Goal: Transaction & Acquisition: Purchase product/service

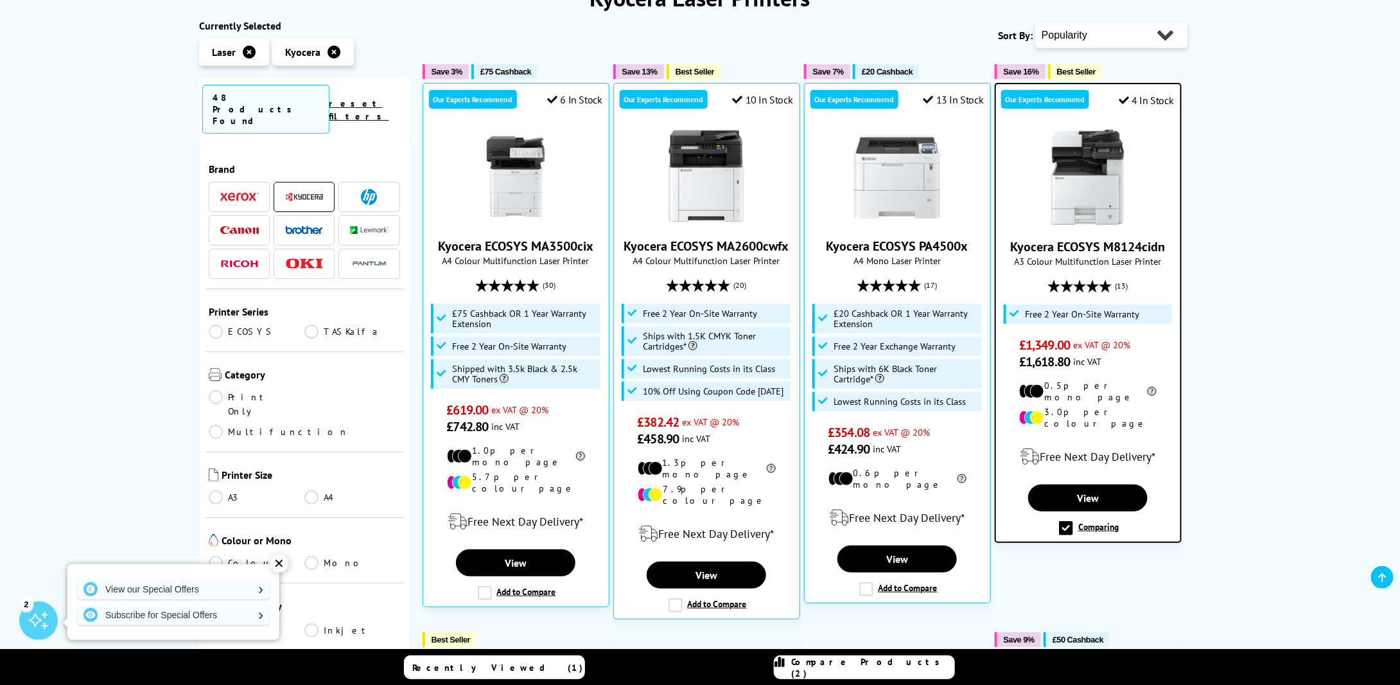
scroll to position [128, 0]
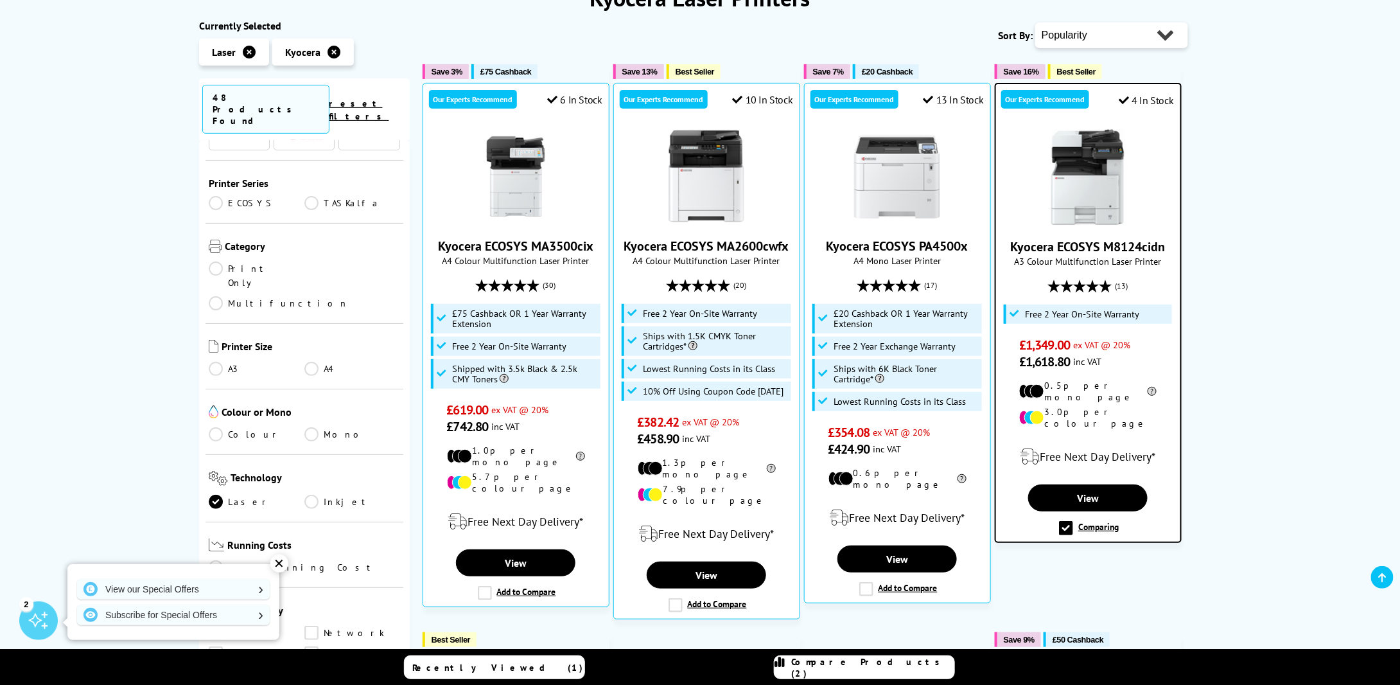
click at [234, 362] on link "A3" at bounding box center [257, 369] width 96 height 14
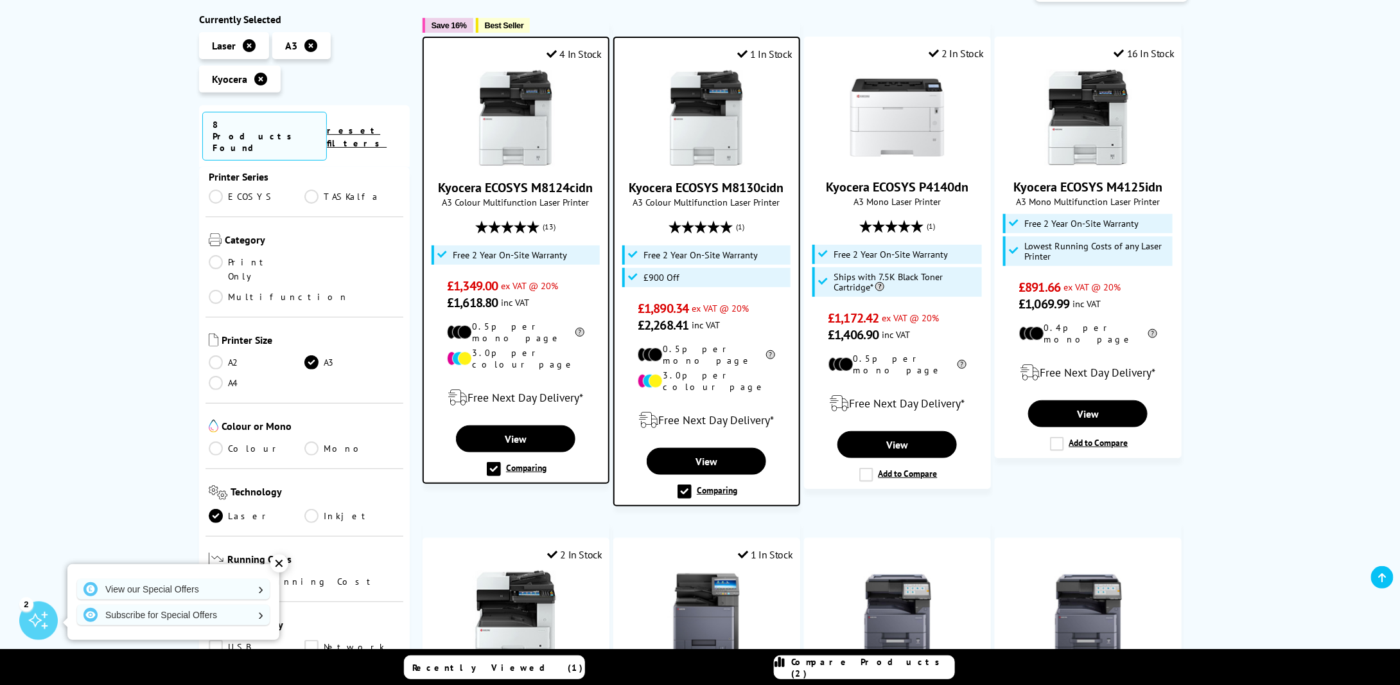
scroll to position [257, 0]
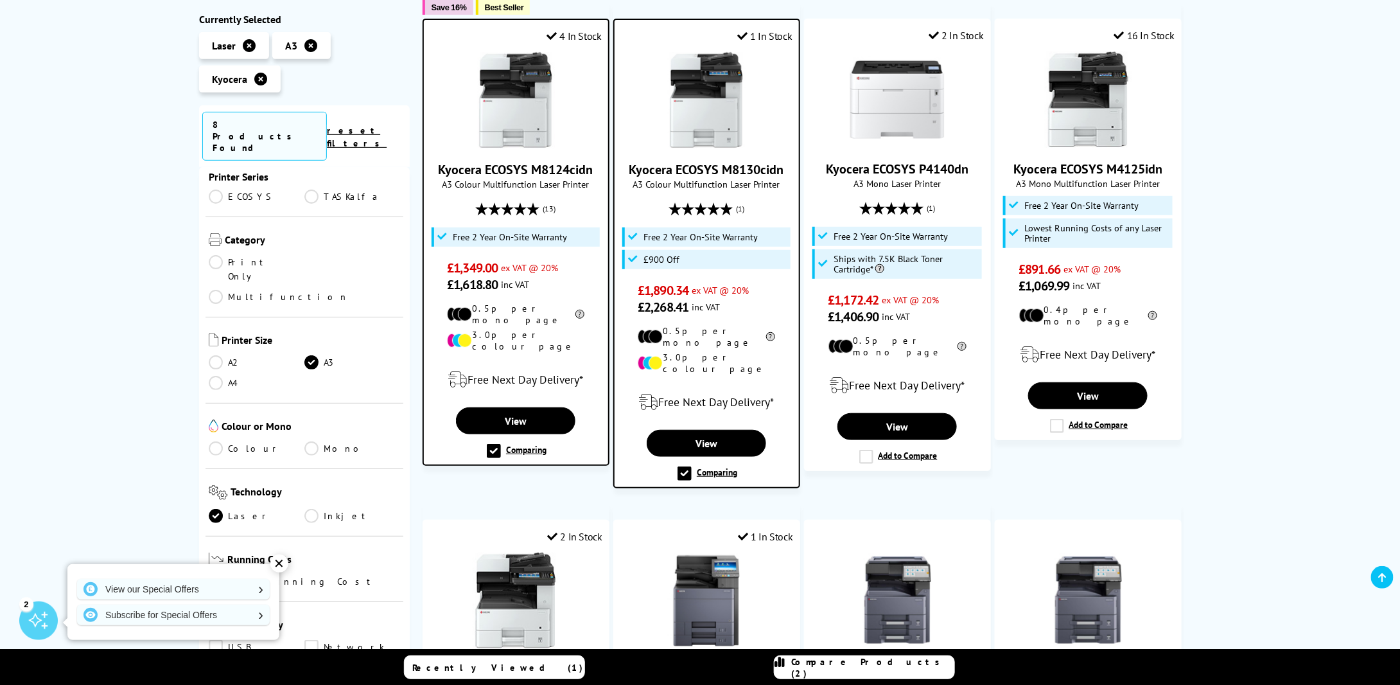
click at [209, 441] on link "Colour" at bounding box center [257, 448] width 96 height 14
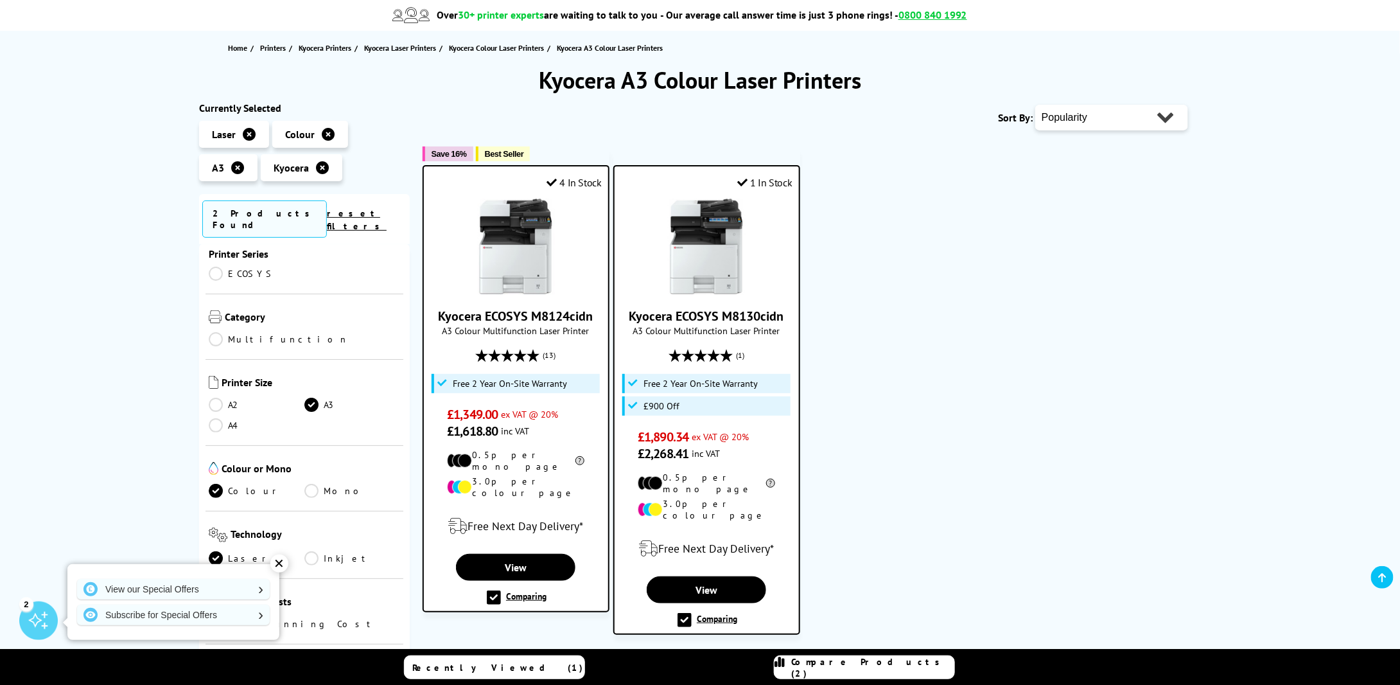
scroll to position [128, 0]
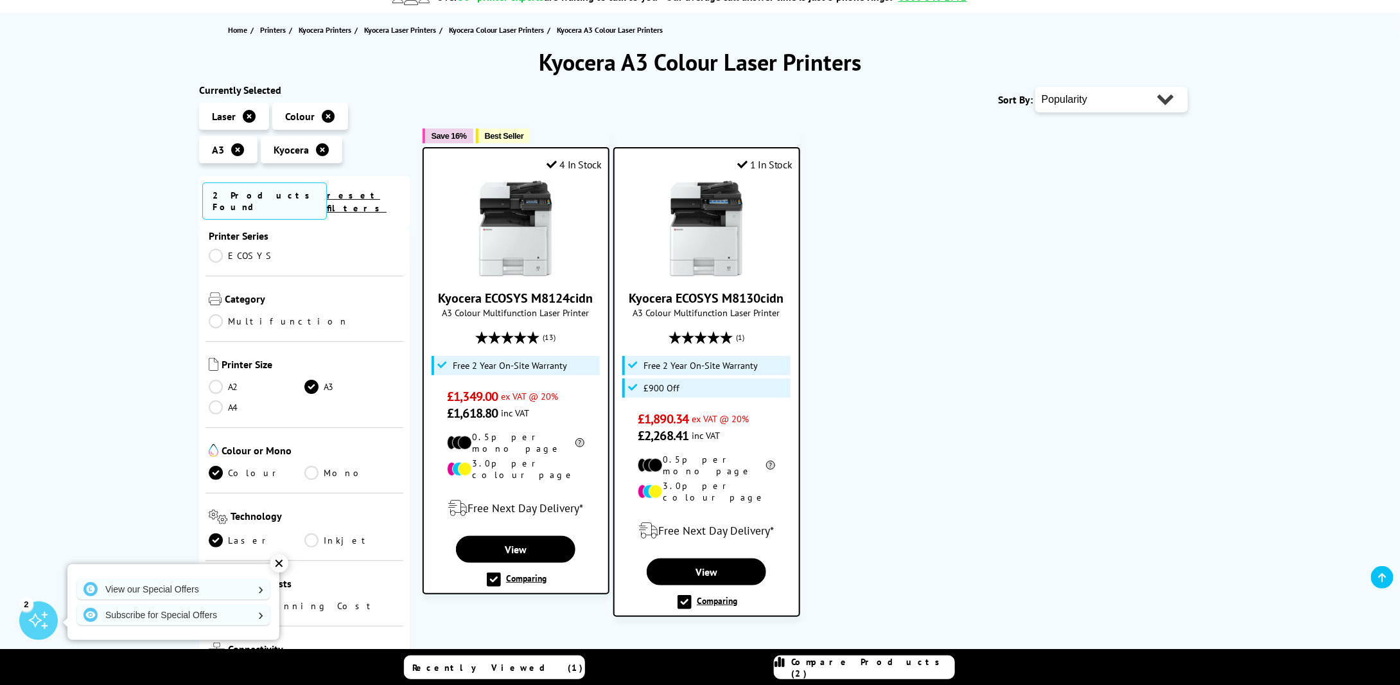
drag, startPoint x: 785, startPoint y: 301, endPoint x: 629, endPoint y: 296, distance: 156.2
click at [629, 296] on span "Kyocera ECOSYS M8130cidn" at bounding box center [706, 298] width 165 height 17
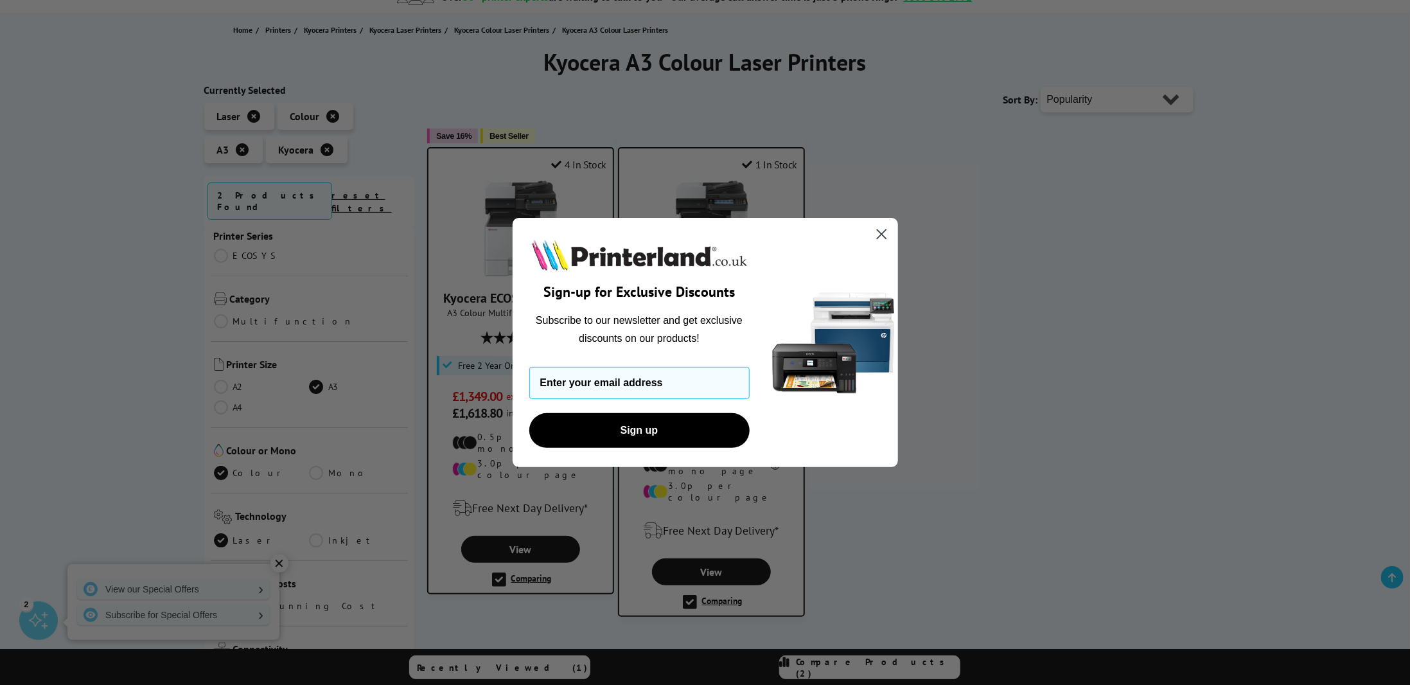
click at [880, 231] on icon "Close dialog" at bounding box center [881, 234] width 22 height 22
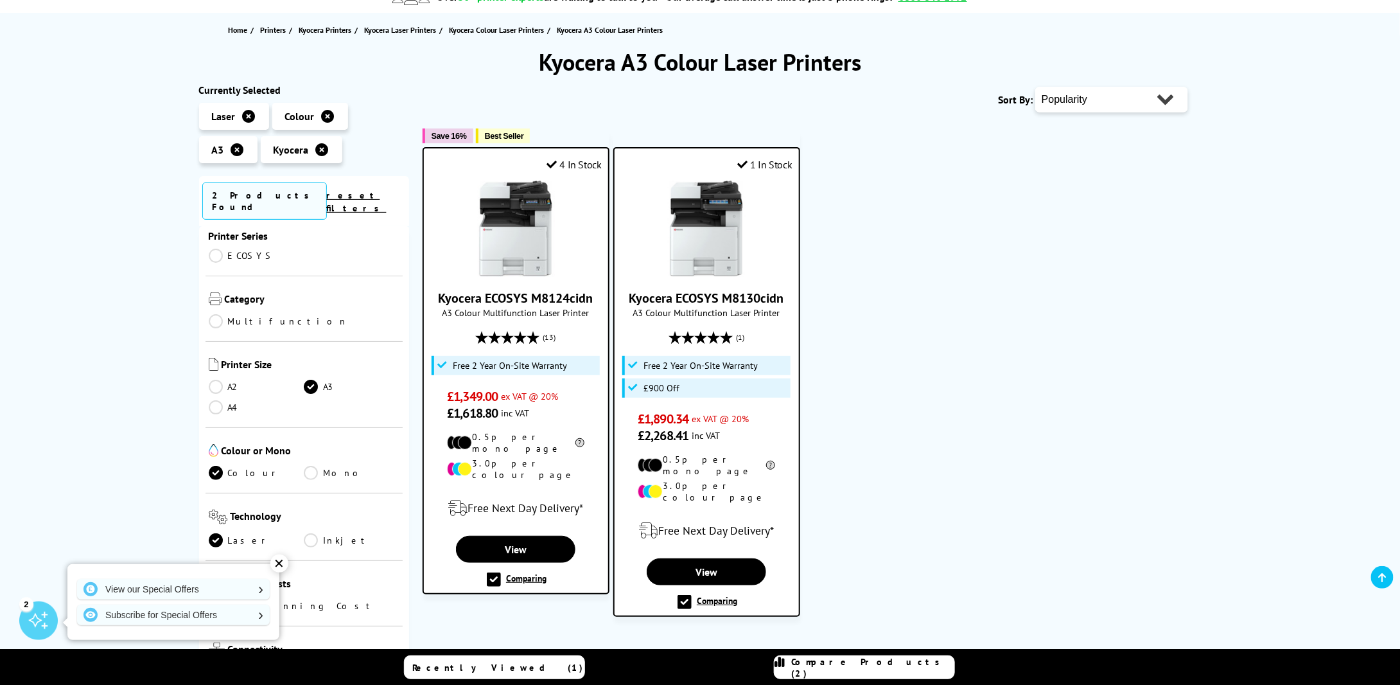
click at [1011, 287] on ul "Save 16% Best Seller 4 In Stock Kyocera ECOSYS M8124cidn A3 Colour Multifunctio…" at bounding box center [812, 366] width 779 height 501
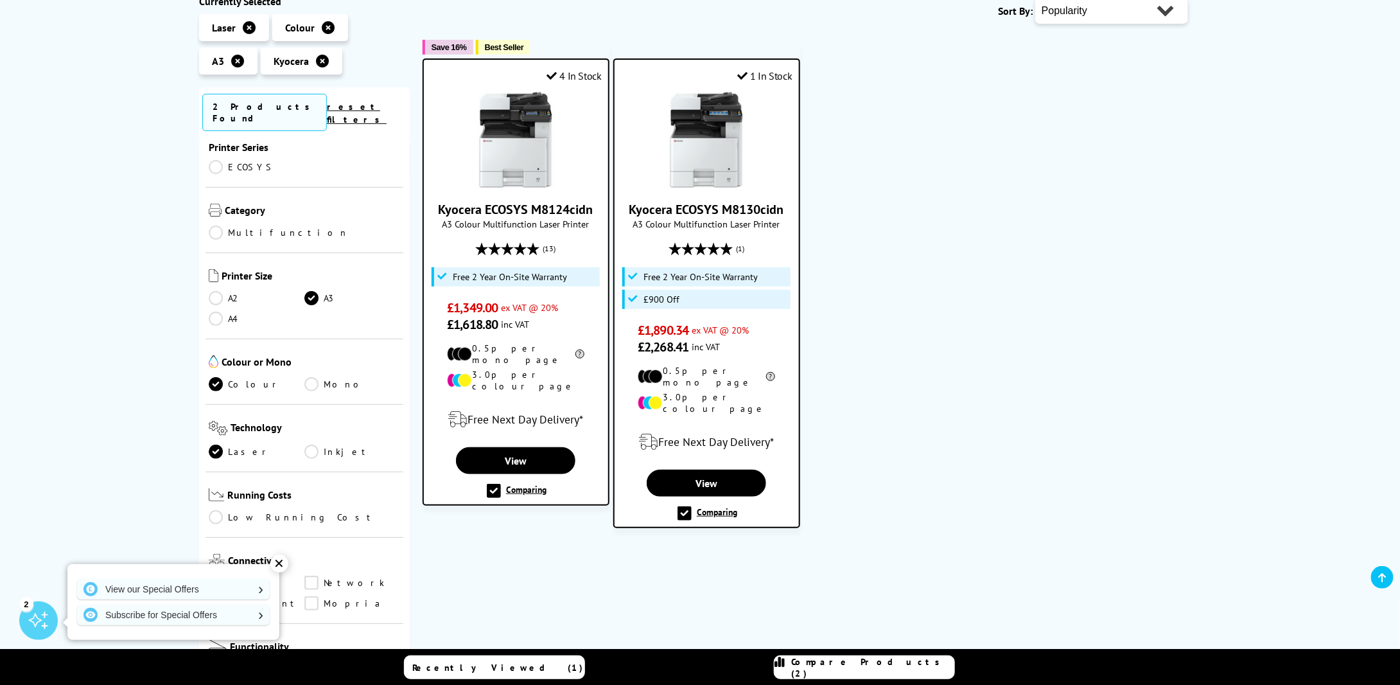
scroll to position [193, 0]
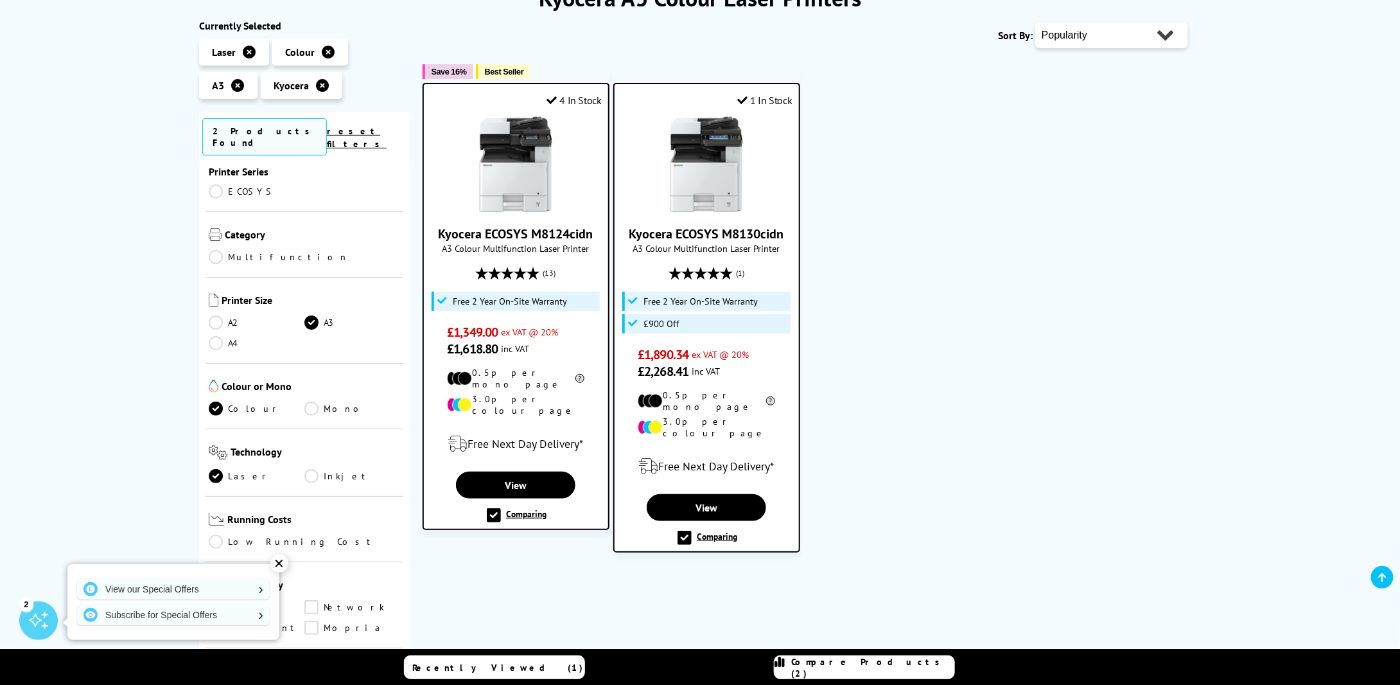
click at [519, 159] on img at bounding box center [516, 164] width 96 height 96
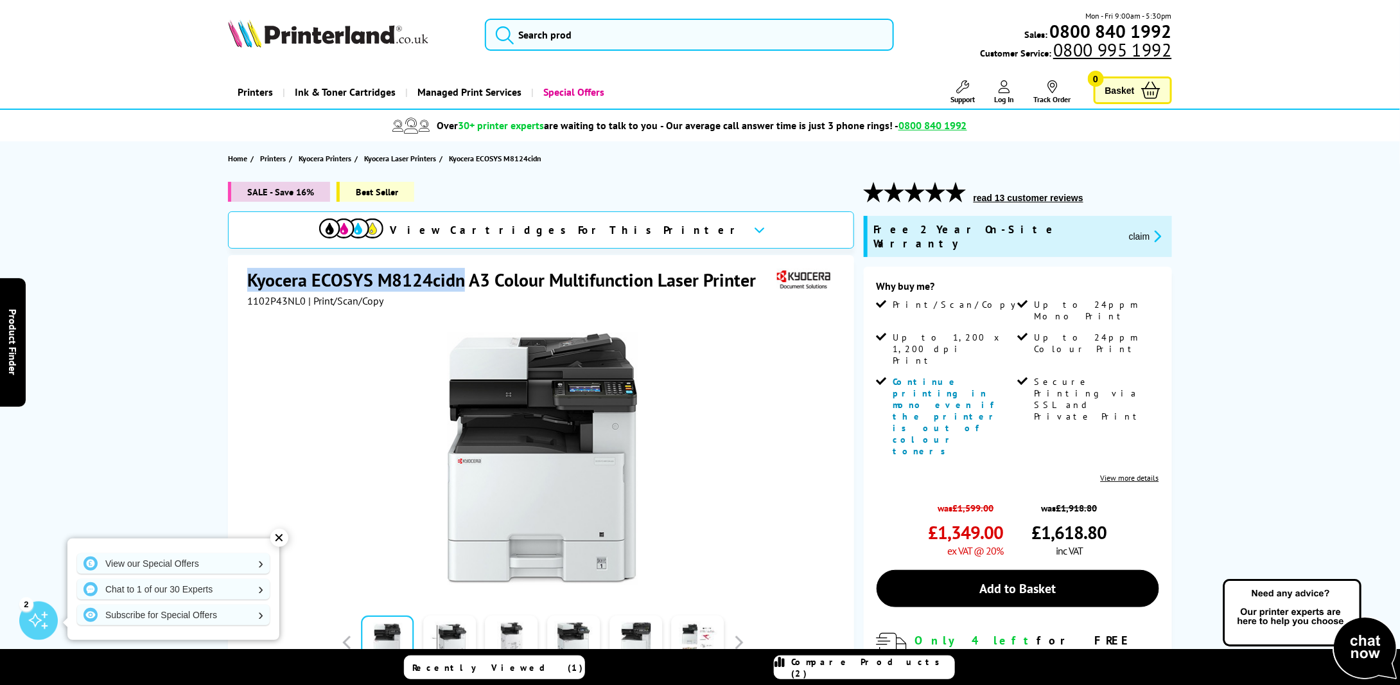
drag, startPoint x: 251, startPoint y: 279, endPoint x: 467, endPoint y: 278, distance: 216.5
click at [465, 278] on h1 "Kyocera ECOSYS M8124cidn A3 Colour Multifunction Laser Printer" at bounding box center [508, 280] width 522 height 24
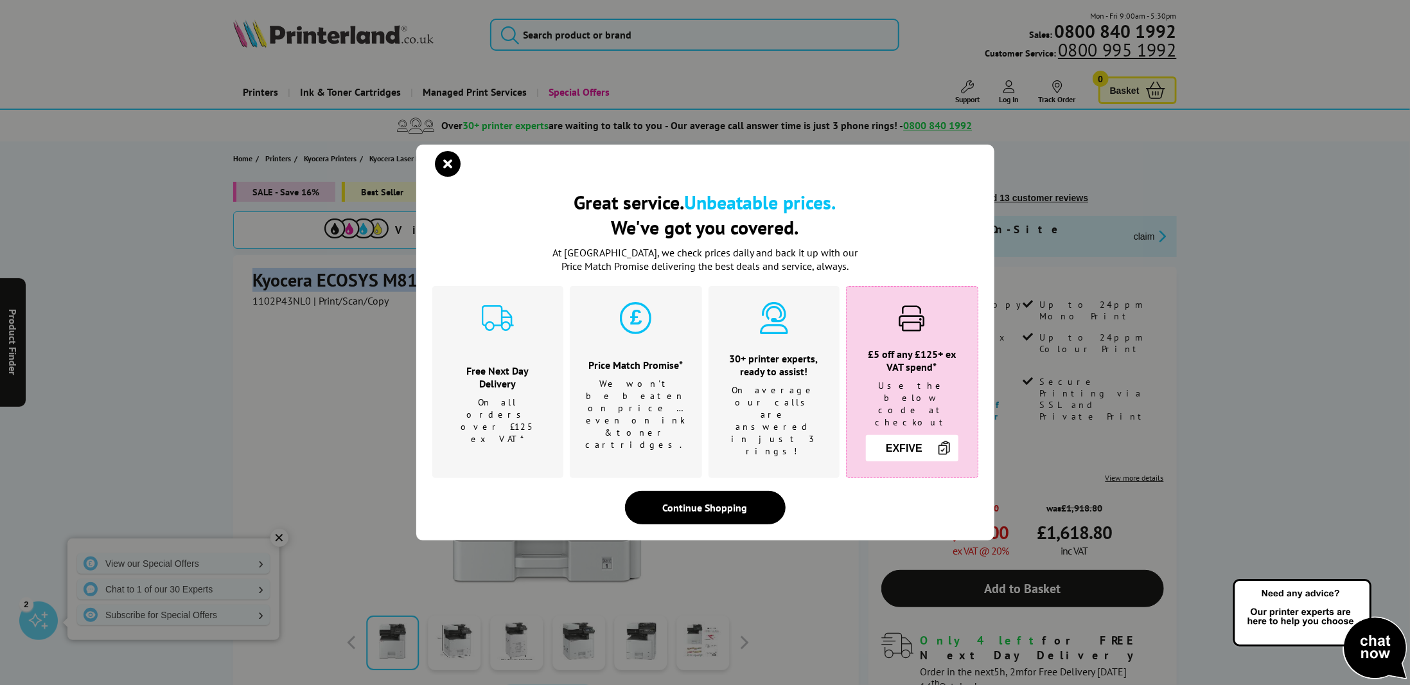
copy h1 "Kyocera ECOSYS M8124cidn"
click at [466, 173] on div at bounding box center [712, 163] width 546 height 19
click at [452, 175] on icon "close modal" at bounding box center [449, 164] width 26 height 26
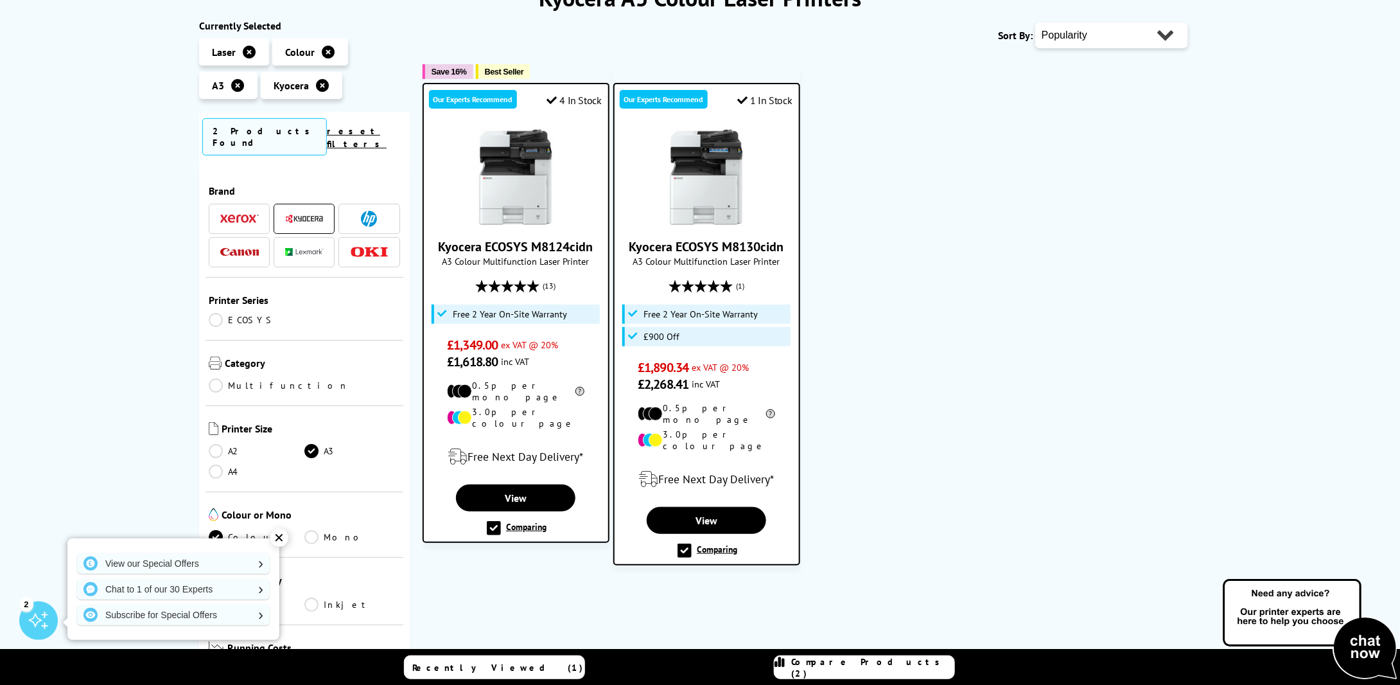
drag, startPoint x: 684, startPoint y: 334, endPoint x: 650, endPoint y: 409, distance: 82.3
click at [631, 339] on li "£900 Off" at bounding box center [707, 336] width 168 height 19
click at [697, 507] on link "View" at bounding box center [706, 520] width 119 height 27
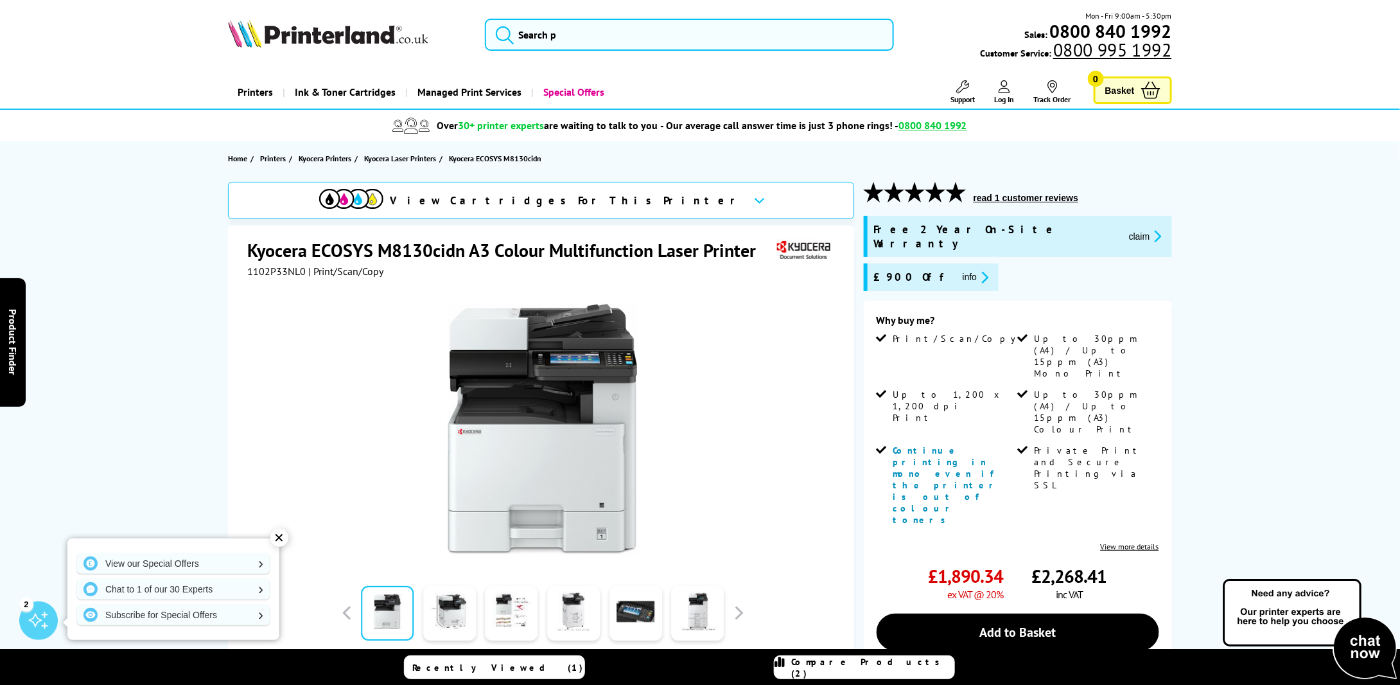
click at [977, 270] on icon "promo-description" at bounding box center [983, 276] width 12 height 13
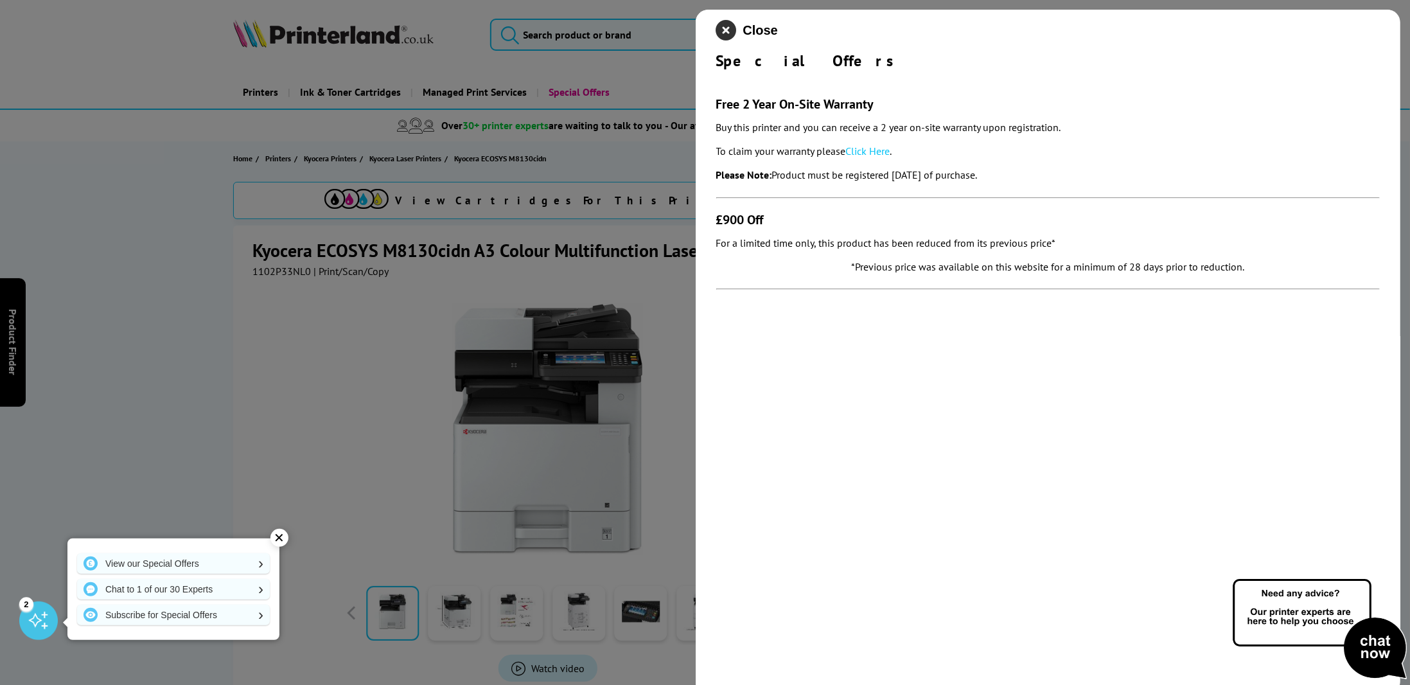
click at [730, 35] on icon "close modal" at bounding box center [726, 30] width 21 height 21
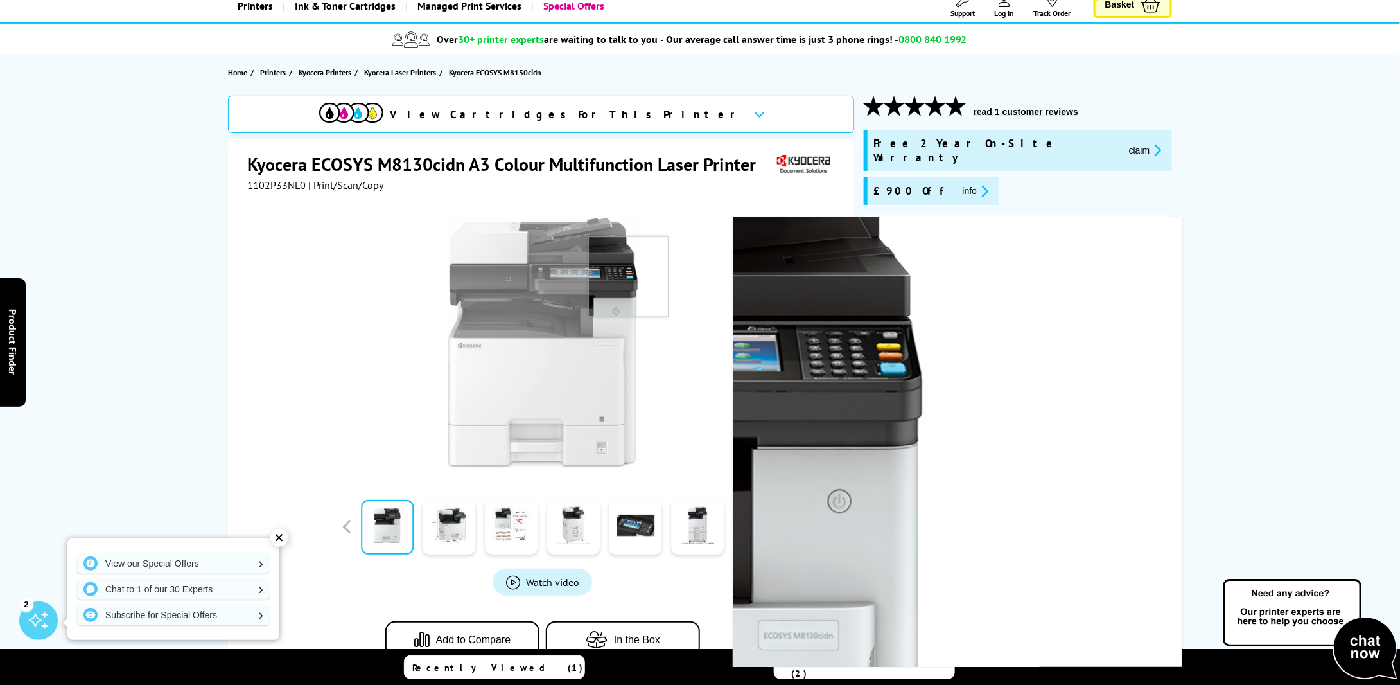
scroll to position [128, 0]
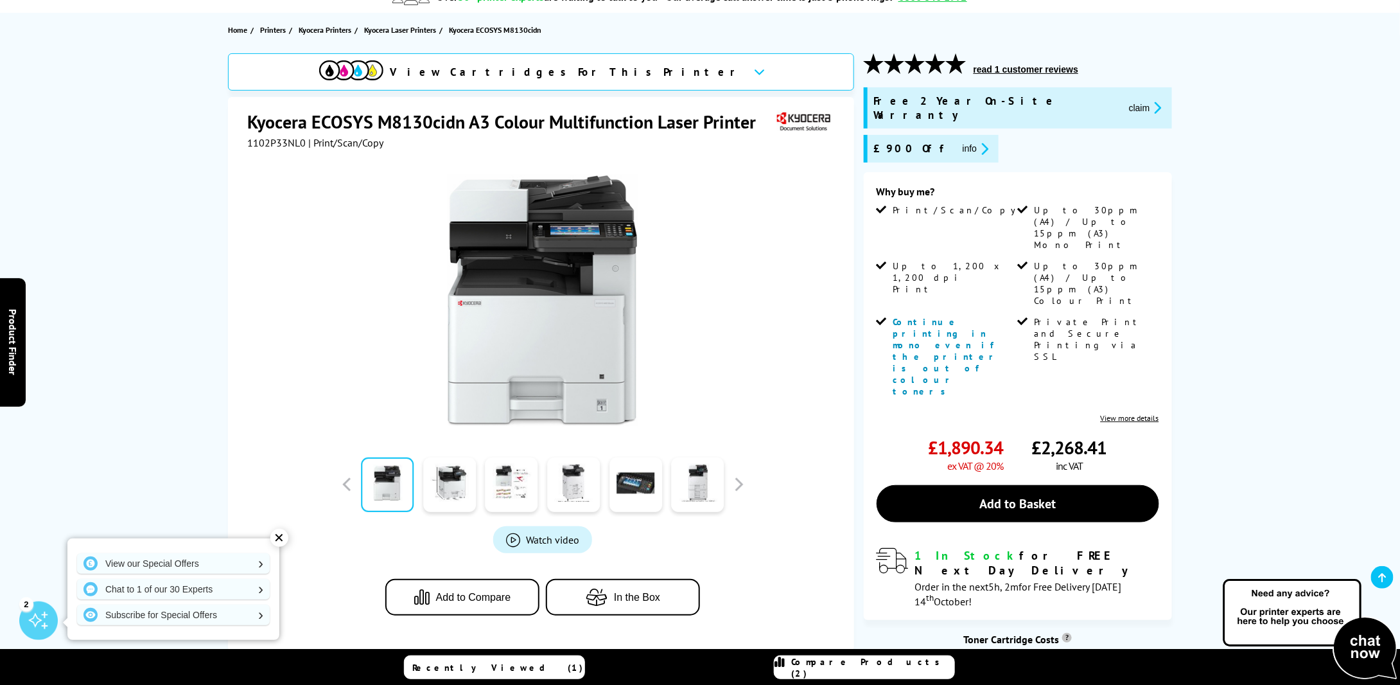
click at [1141, 413] on link "View more details" at bounding box center [1130, 418] width 58 height 10
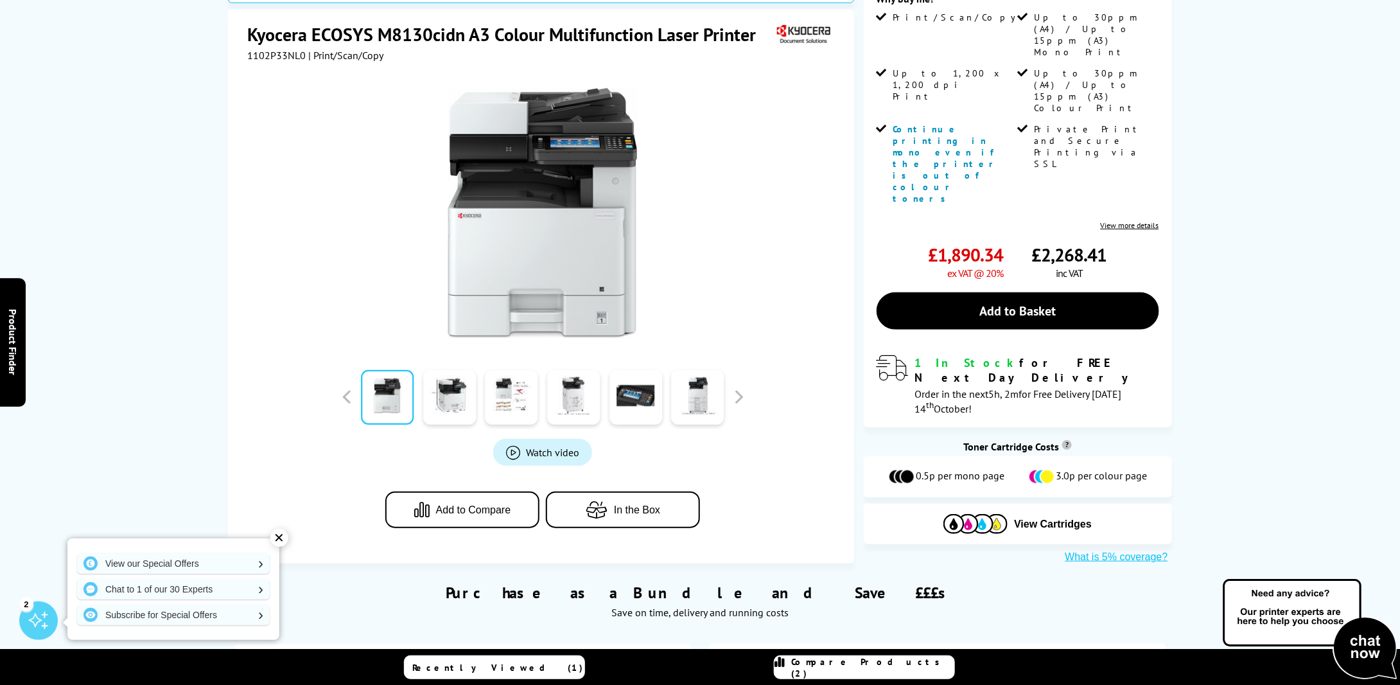
scroll to position [0, 0]
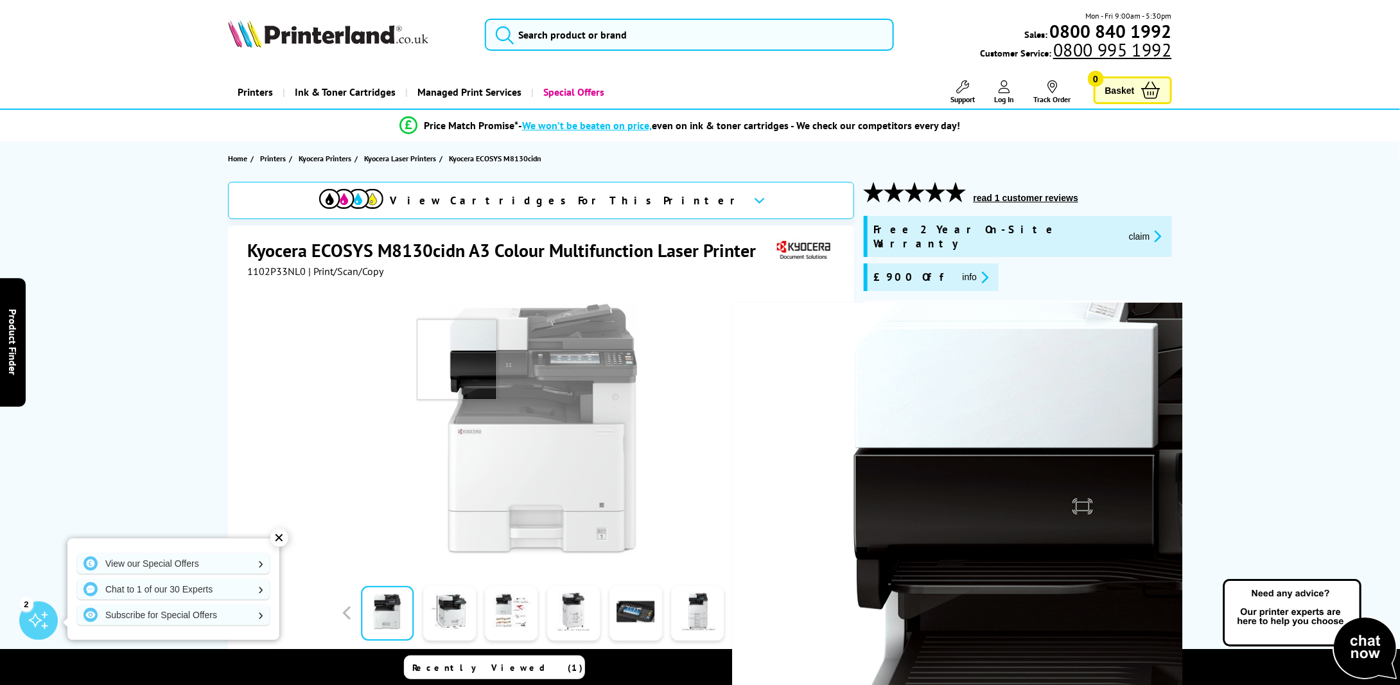
click at [425, 550] on img at bounding box center [543, 429] width 252 height 252
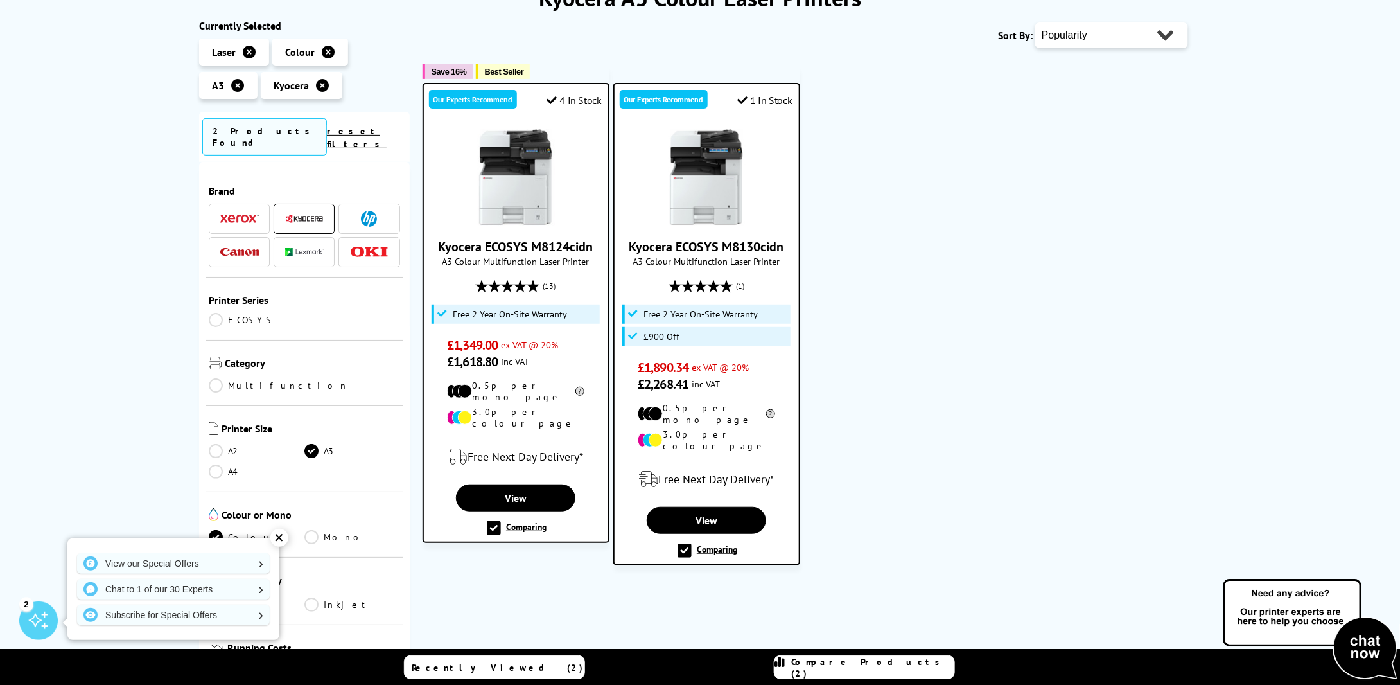
click at [530, 180] on img at bounding box center [516, 177] width 96 height 96
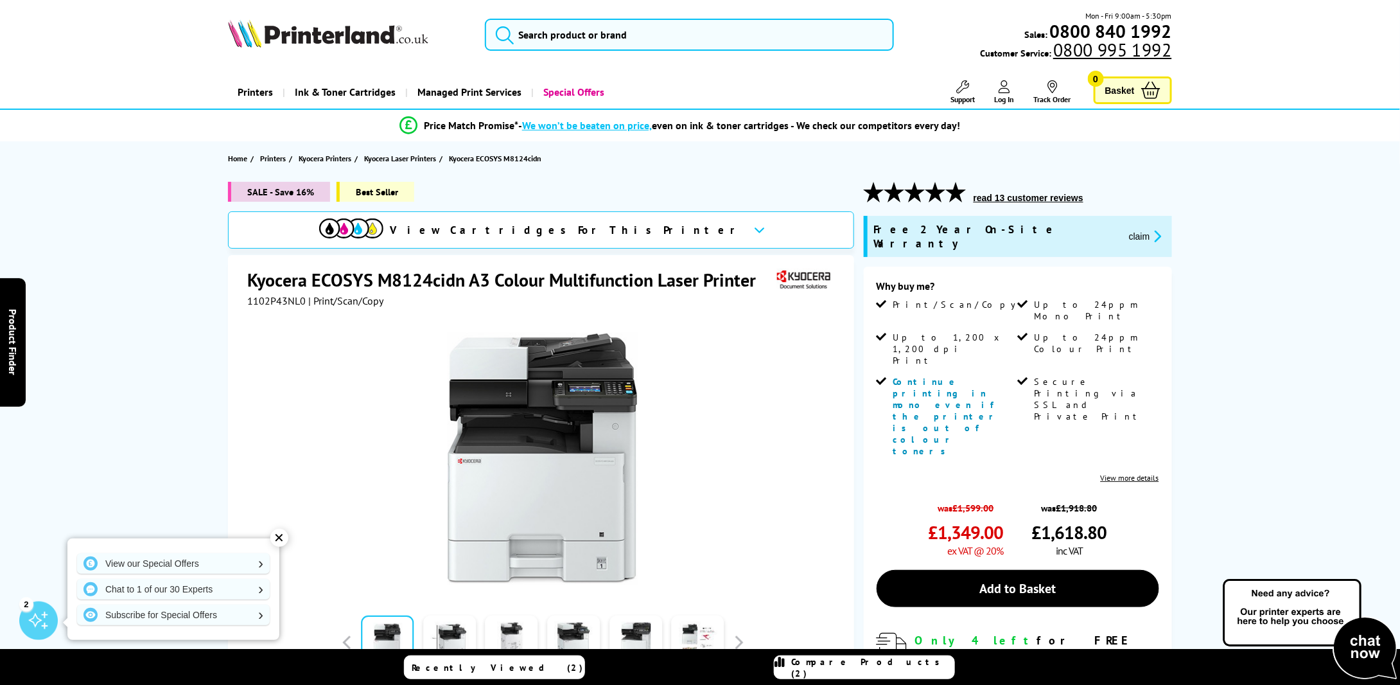
click at [609, 227] on span "View Cartridges For This Printer" at bounding box center [566, 230] width 353 height 14
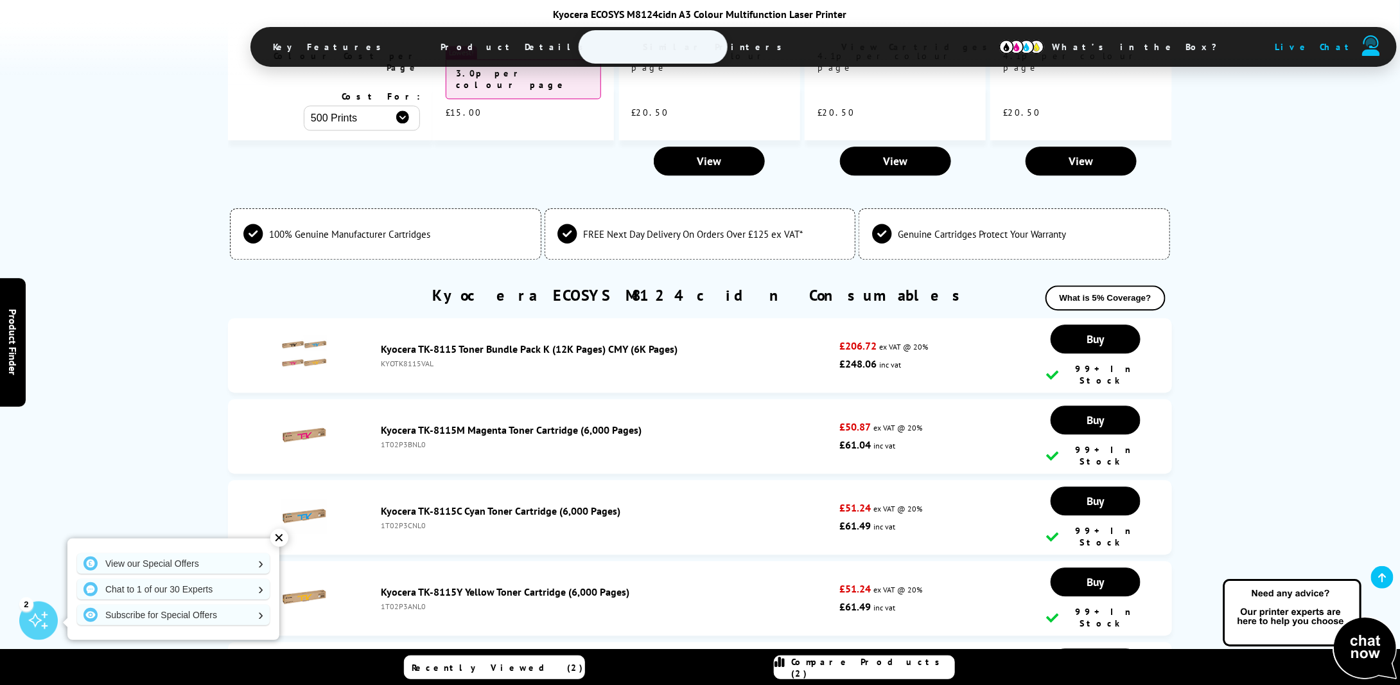
scroll to position [3998, 0]
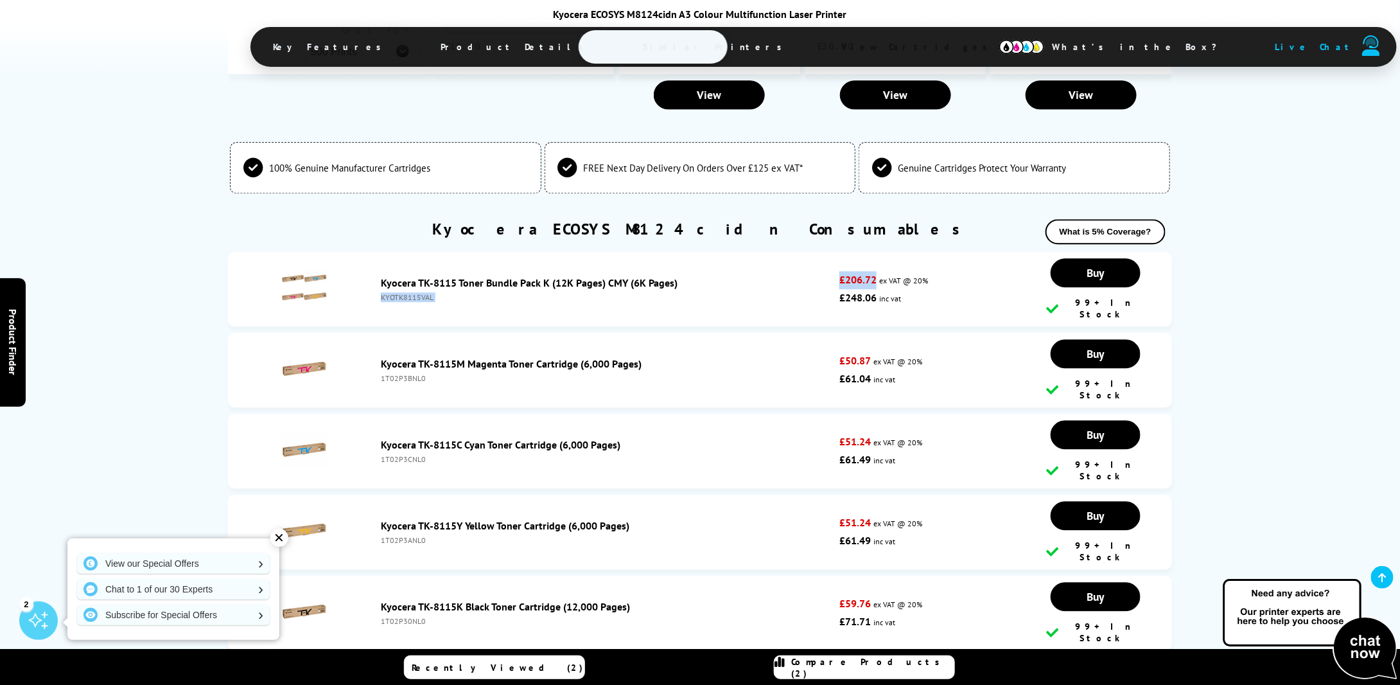
drag, startPoint x: 838, startPoint y: 228, endPoint x: 878, endPoint y: 227, distance: 39.2
click at [878, 252] on li "Kyocera TK-8115 Toner Bundle Pack K (12K Pages) CMY (6K Pages) KYOTK8115VAL £20…" at bounding box center [700, 289] width 944 height 75
click at [565, 357] on link "Kyocera TK-8115M Magenta Toner Cartridge (6,000 Pages)" at bounding box center [511, 363] width 261 height 13
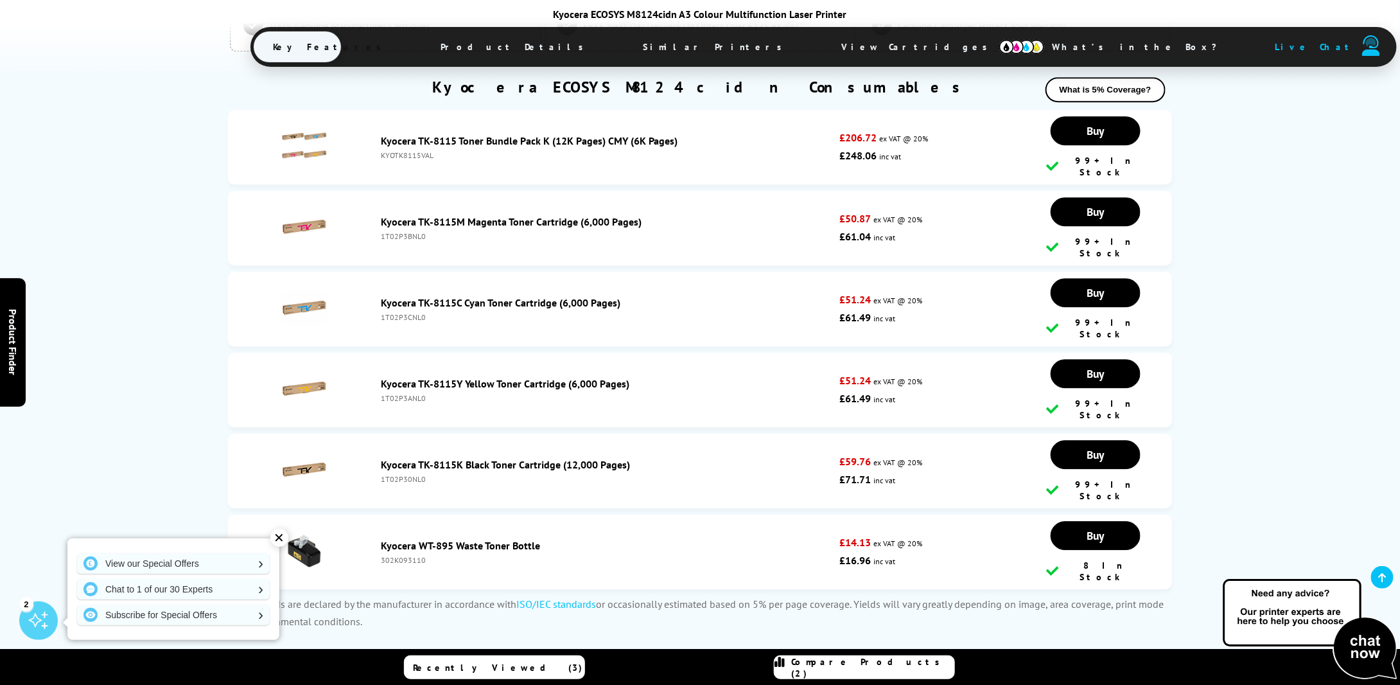
scroll to position [4204, 0]
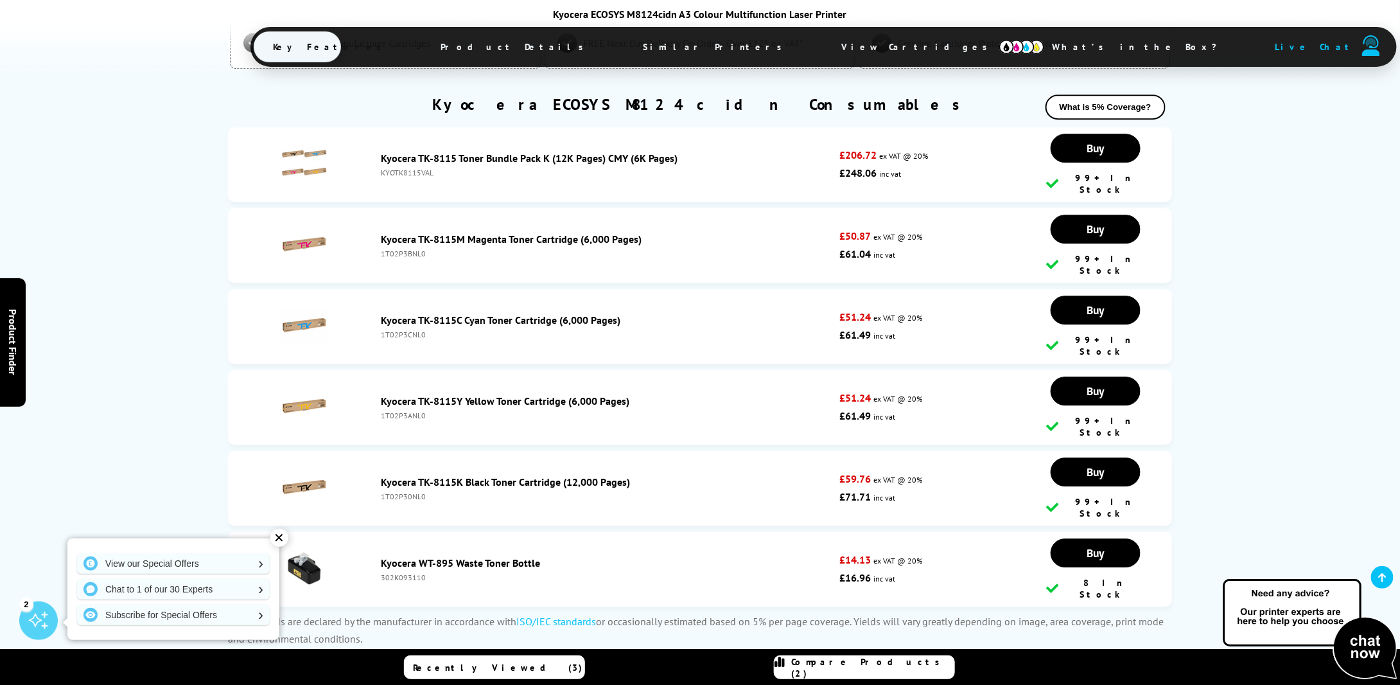
drag, startPoint x: 594, startPoint y: 402, endPoint x: 533, endPoint y: 403, distance: 61.0
click at [533, 475] on div "Kyocera TK-8115K Black Toner Cartridge (12,000 Pages)" at bounding box center [607, 481] width 453 height 13
click at [736, 491] on div "1T02P30NL0" at bounding box center [607, 496] width 453 height 10
click at [441, 152] on link "Kyocera TK-8115 Toner Bundle Pack K (12K Pages) CMY (6K Pages)" at bounding box center [529, 158] width 297 height 13
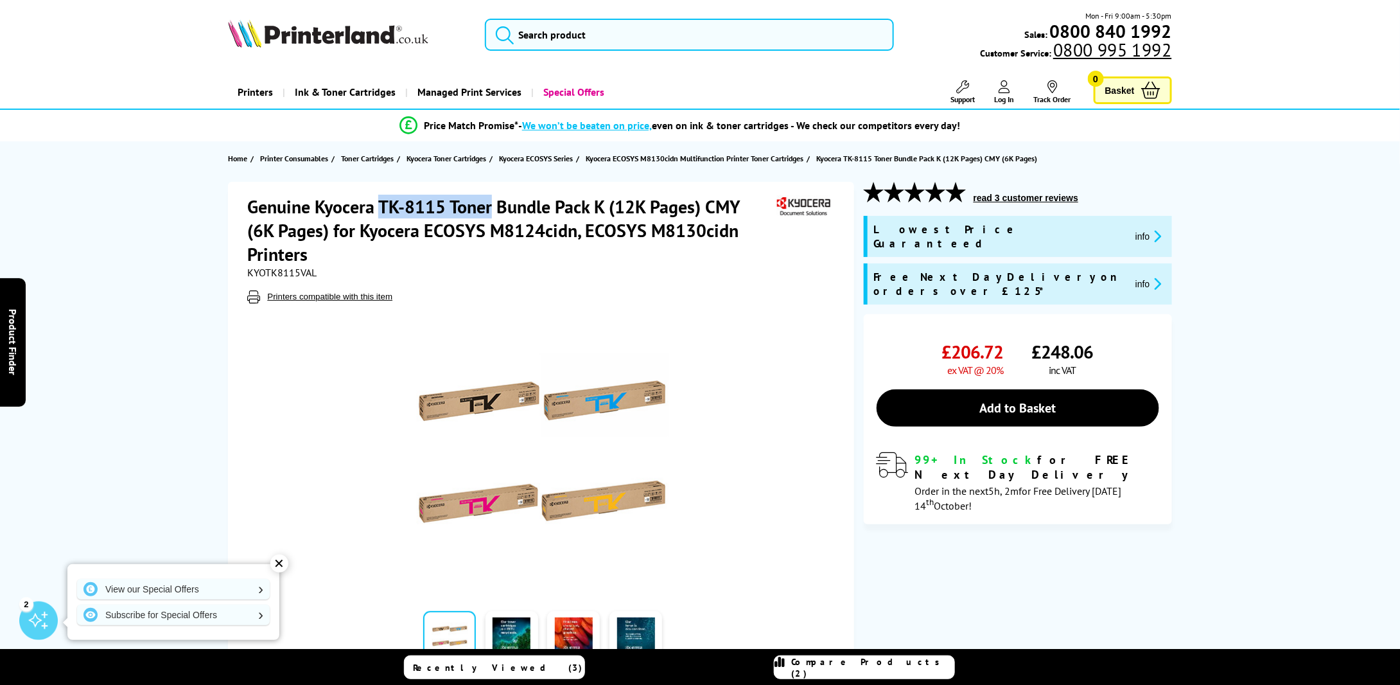
drag, startPoint x: 382, startPoint y: 202, endPoint x: 491, endPoint y: 206, distance: 109.9
click at [491, 206] on h1 "Genuine Kyocera TK-8115 Toner Bundle Pack K (12K Pages) CMY (6K Pages) for Kyoc…" at bounding box center [510, 230] width 526 height 71
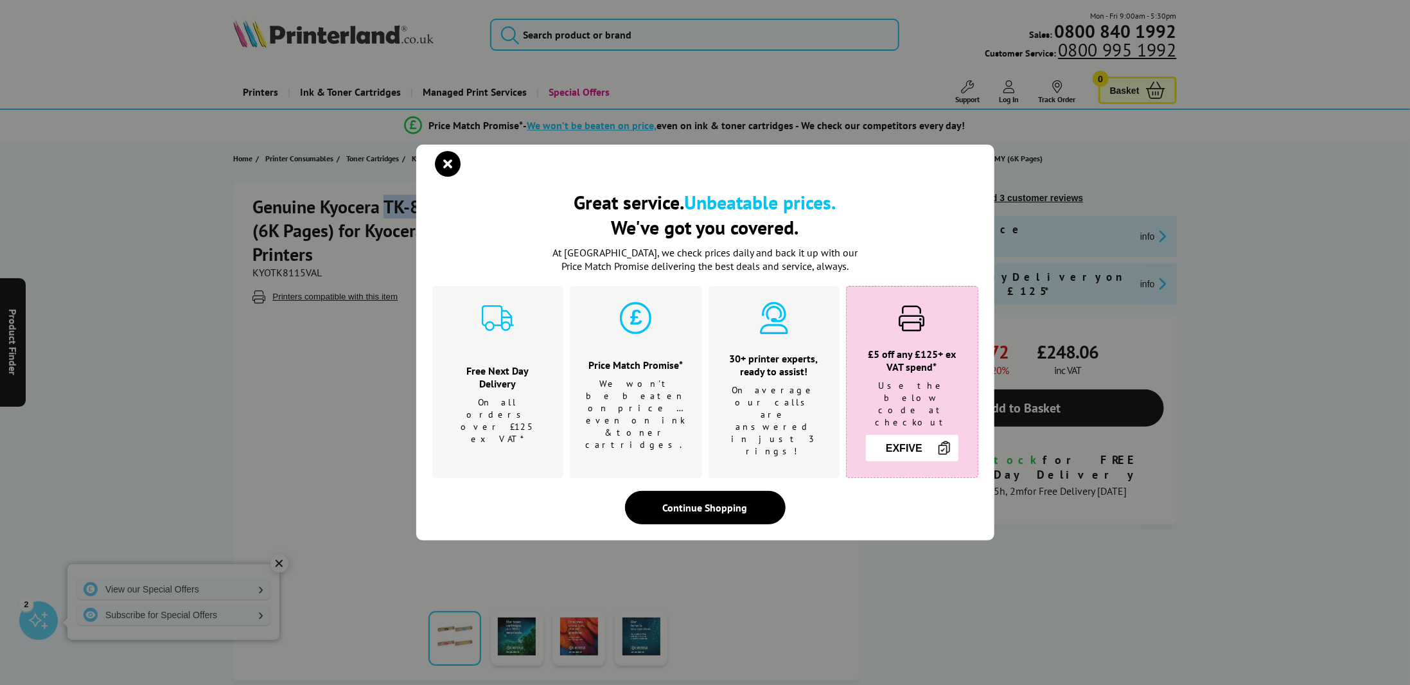
copy h1 "TK-8115 Toner"
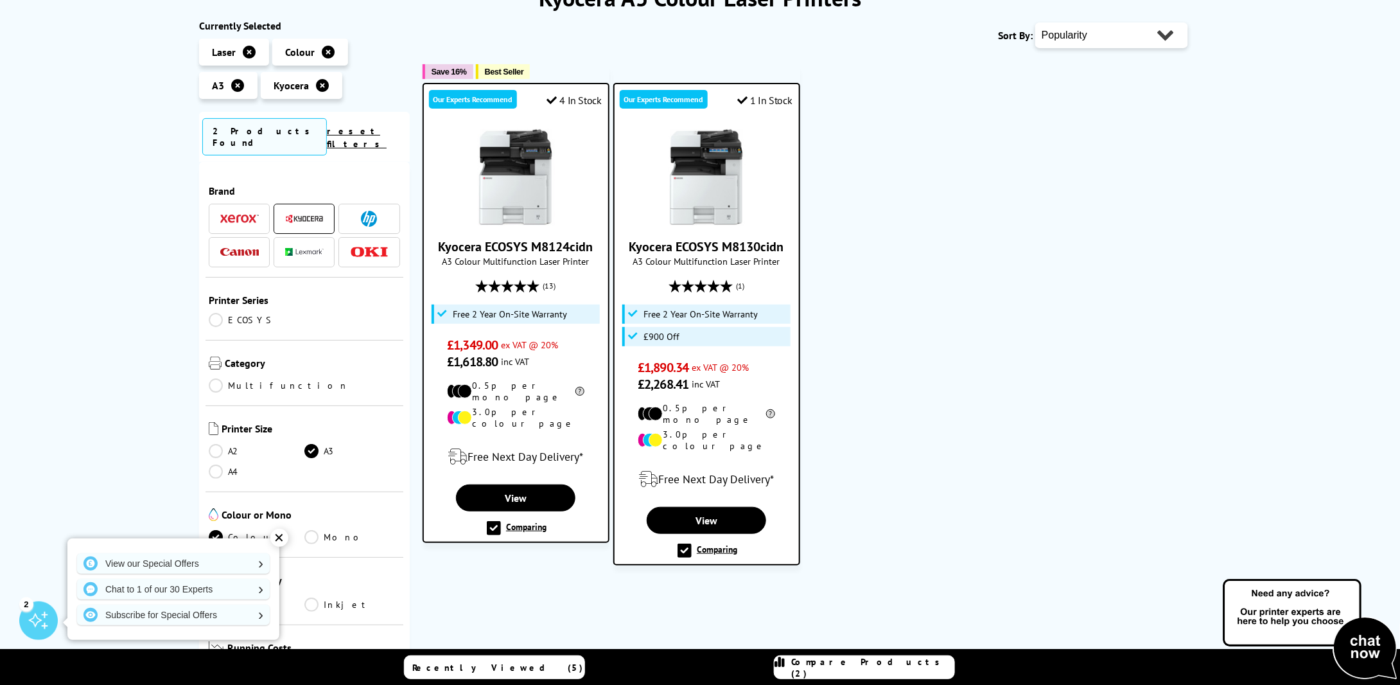
drag, startPoint x: 583, startPoint y: 244, endPoint x: 440, endPoint y: 243, distance: 143.3
click at [440, 243] on span "Kyocera ECOSYS M8124cidn" at bounding box center [516, 246] width 165 height 17
copy link "Kyocera ECOSYS M8124cidn"
drag, startPoint x: 448, startPoint y: 361, endPoint x: 545, endPoint y: 353, distance: 98.0
click at [542, 358] on span "£1,618.80 inc VAT" at bounding box center [515, 361] width 137 height 17
